Goal: Navigation & Orientation: Find specific page/section

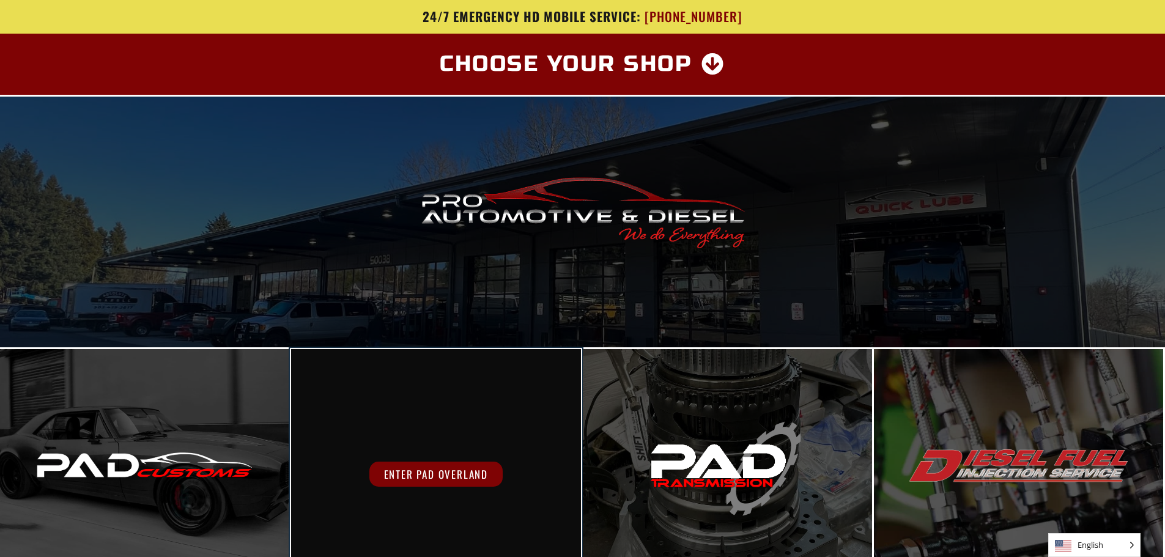
click at [450, 383] on div "Enter PAD Overland" at bounding box center [435, 474] width 289 height 251
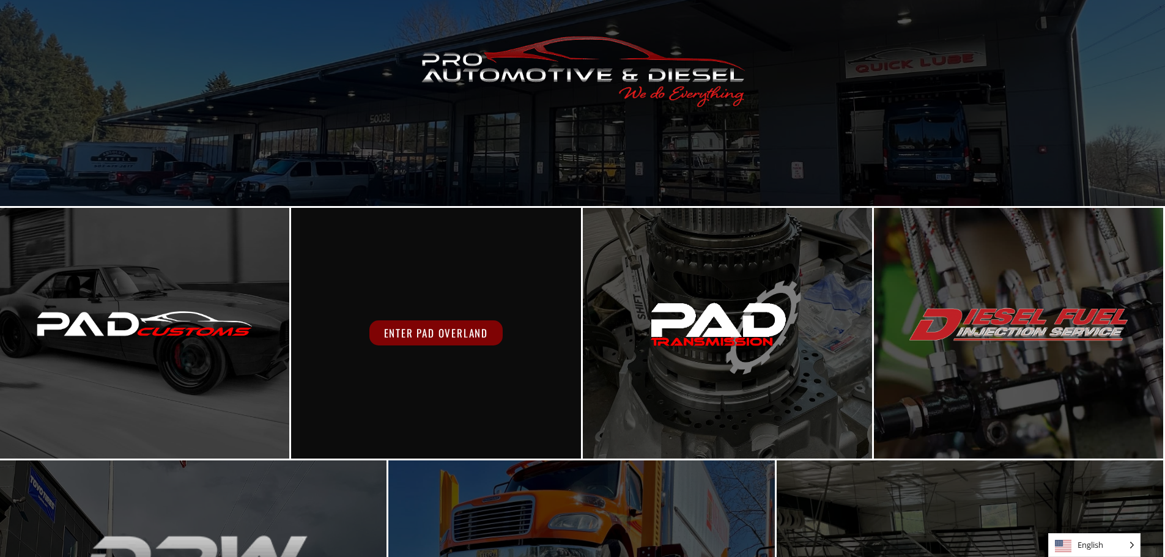
scroll to position [490, 0]
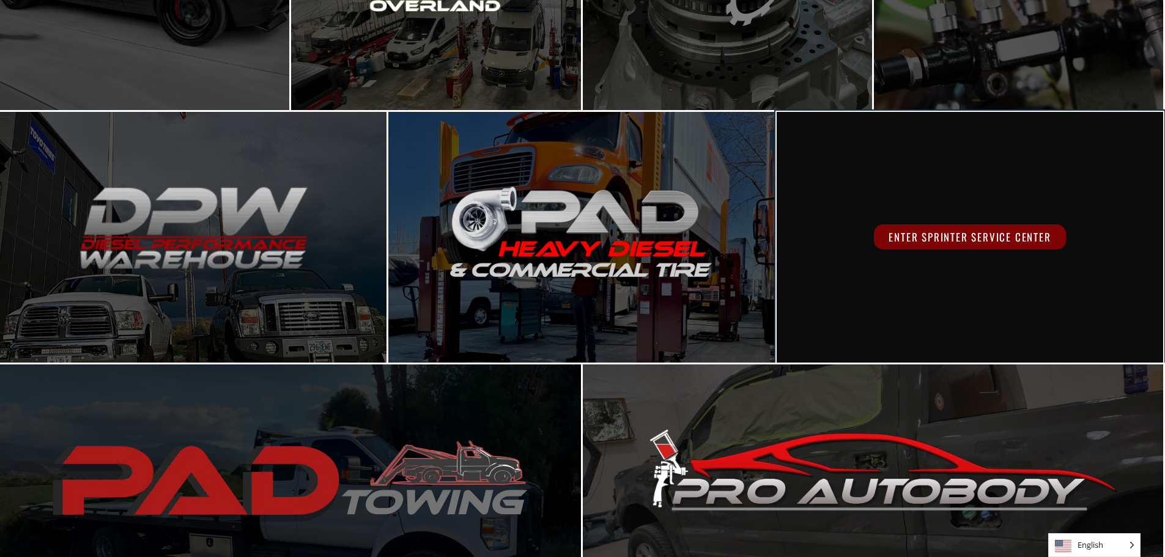
click at [918, 259] on div "Enter Sprinter Service Center" at bounding box center [969, 237] width 386 height 251
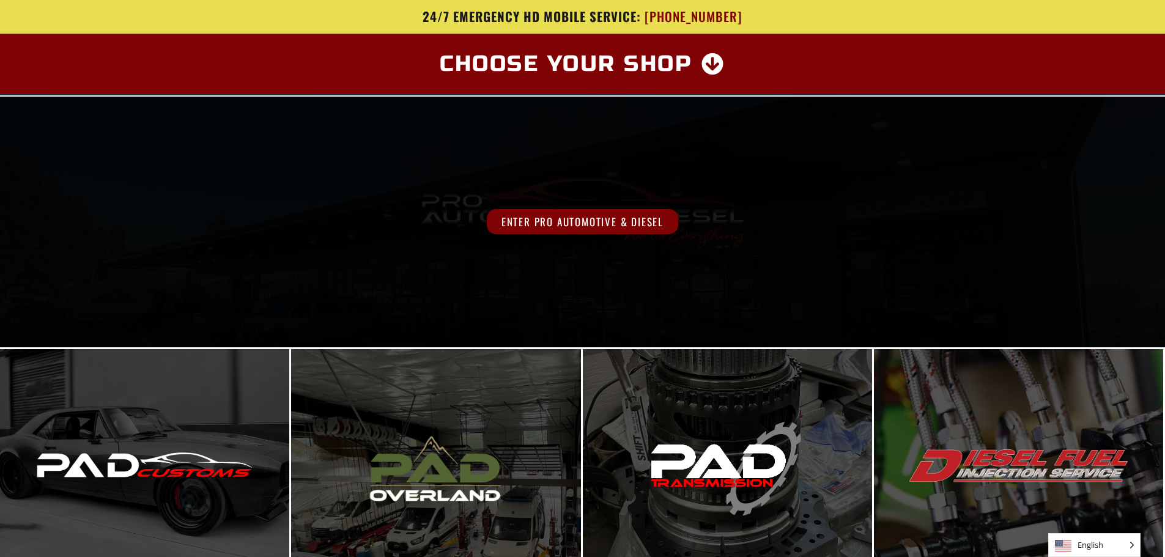
click at [590, 220] on span "Enter Pro Automotive & Diesel" at bounding box center [582, 221] width 191 height 25
